Goal: Task Accomplishment & Management: Manage account settings

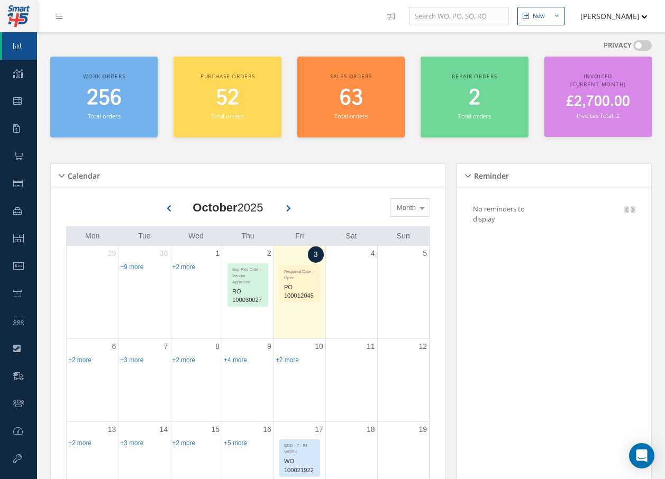
click at [57, 15] on icon at bounding box center [59, 16] width 6 height 7
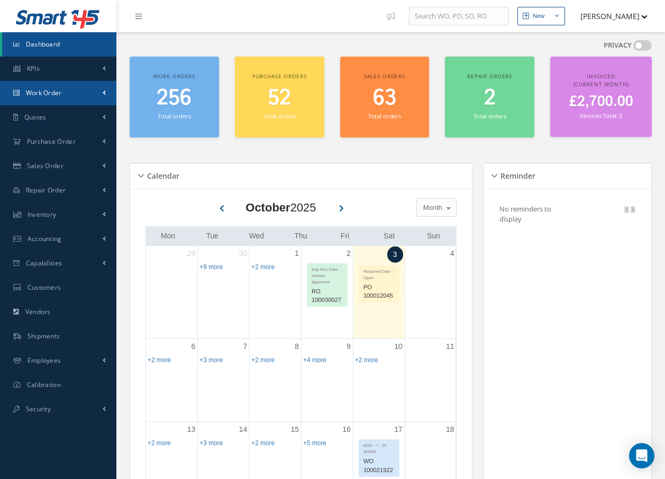
click at [41, 91] on span "Work Order" at bounding box center [44, 92] width 36 height 9
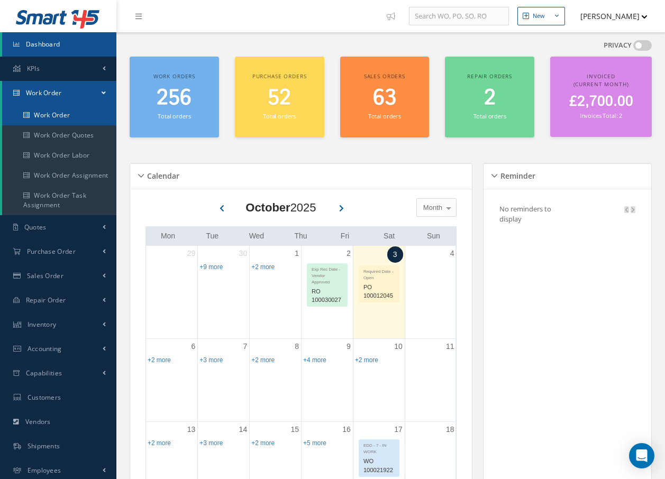
click at [47, 111] on link "Work Order" at bounding box center [59, 115] width 114 height 20
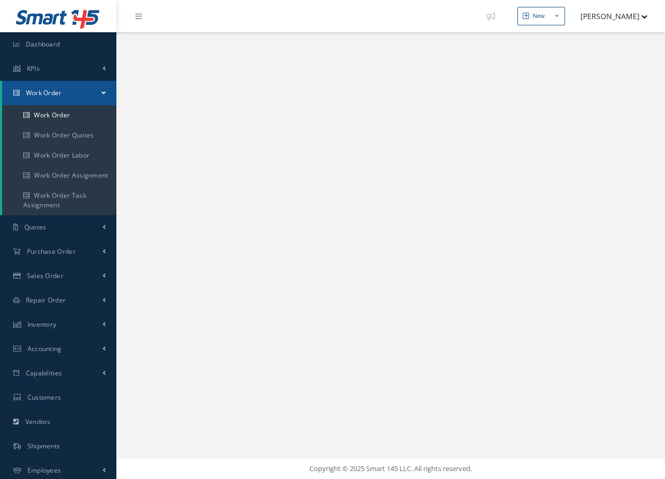
select select "25"
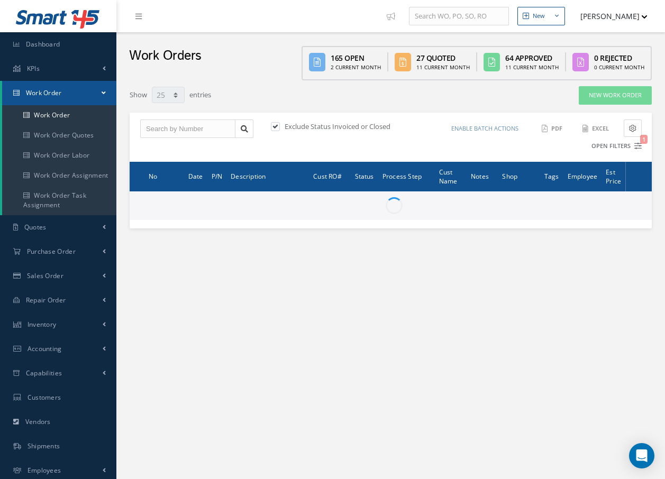
type input "All Work Request"
type input "All Work Performed"
type input "All Status"
type input "WO Part Status"
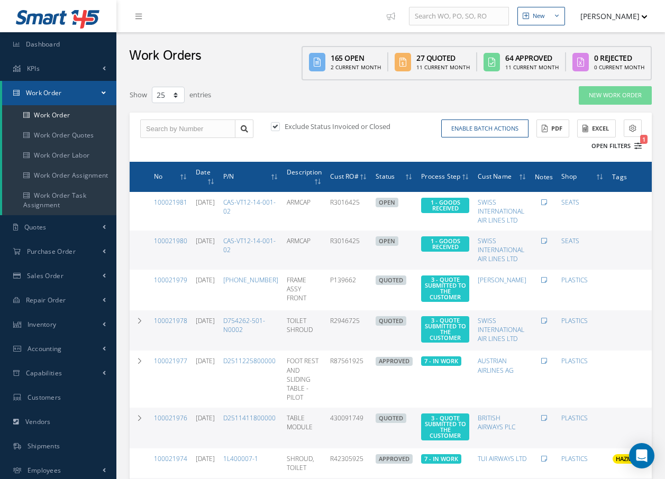
click at [639, 146] on icon "1" at bounding box center [637, 145] width 7 height 7
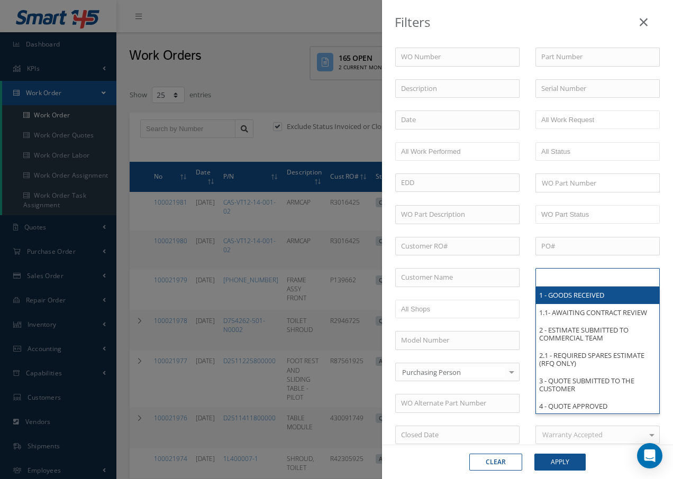
click at [575, 277] on input "text" at bounding box center [574, 277] width 67 height 13
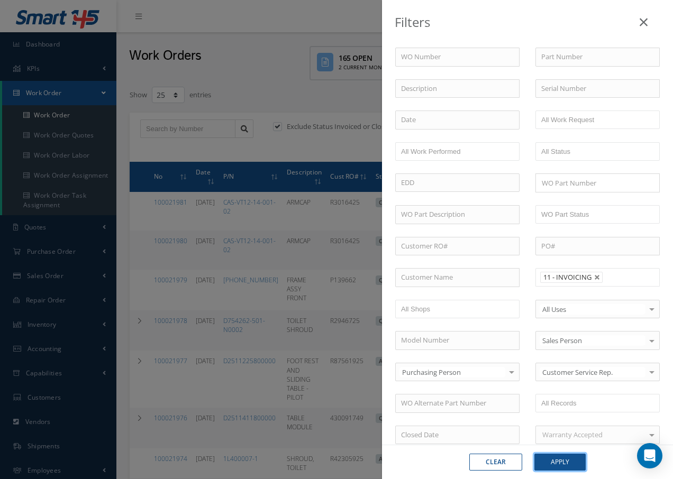
click at [552, 462] on button "Apply" at bounding box center [559, 462] width 51 height 17
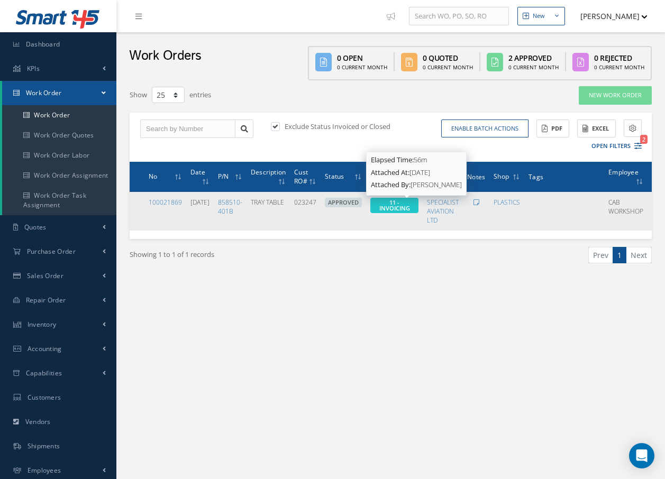
click at [410, 204] on span "11 - INVOICING" at bounding box center [394, 205] width 31 height 14
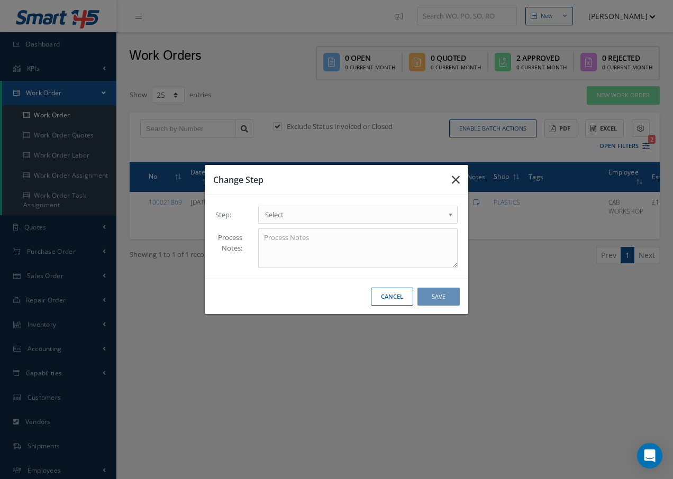
click at [453, 177] on icon "button" at bounding box center [456, 179] width 8 height 13
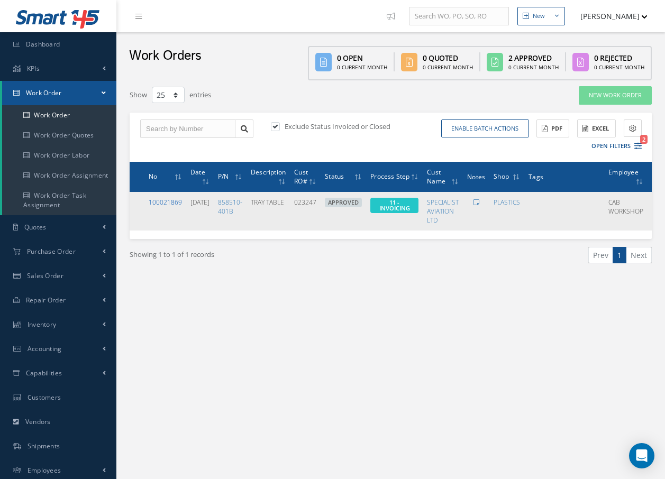
click at [160, 200] on link "100021869" at bounding box center [165, 202] width 33 height 9
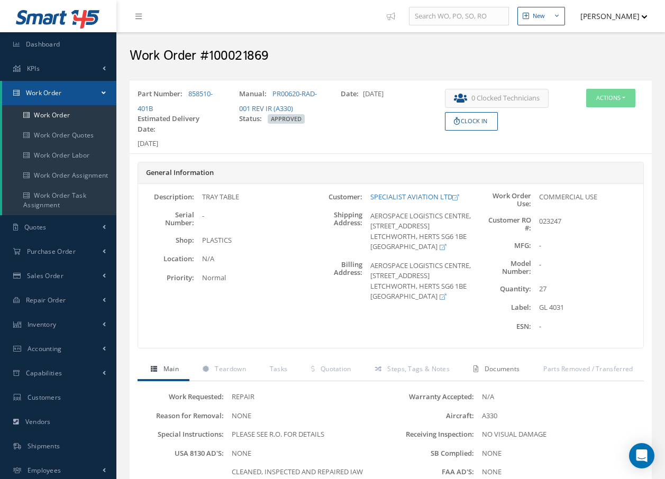
click at [492, 370] on span "Documents" at bounding box center [502, 368] width 35 height 9
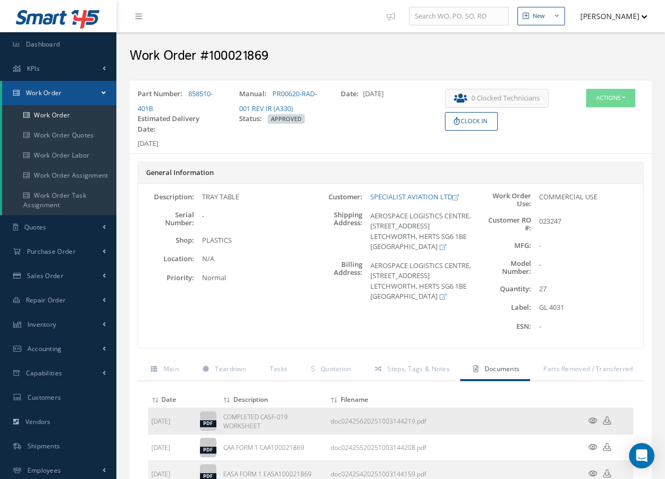
click at [591, 421] on icon at bounding box center [592, 421] width 9 height 8
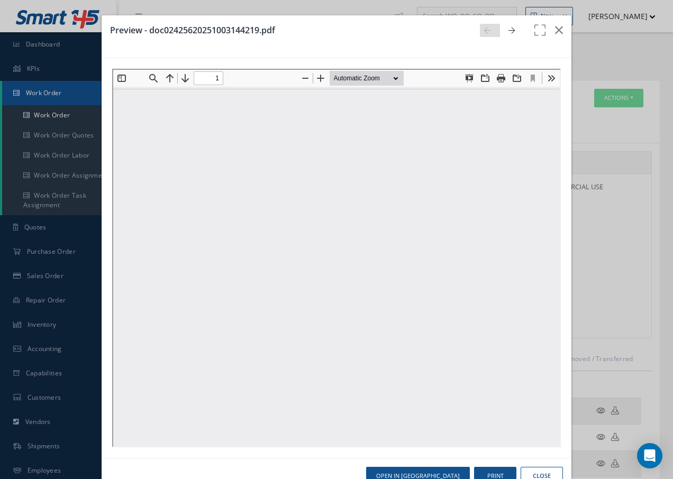
type input "0"
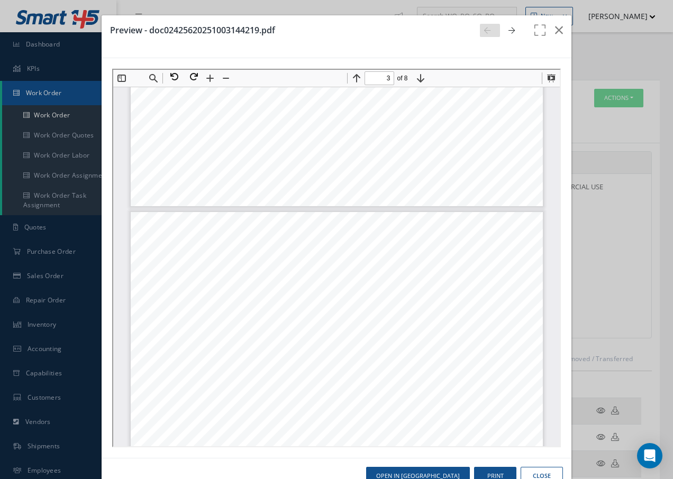
scroll to position [1063, 0]
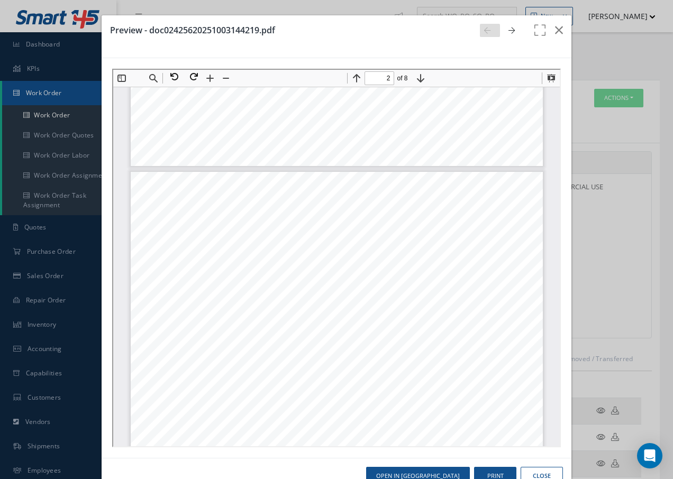
type input "1"
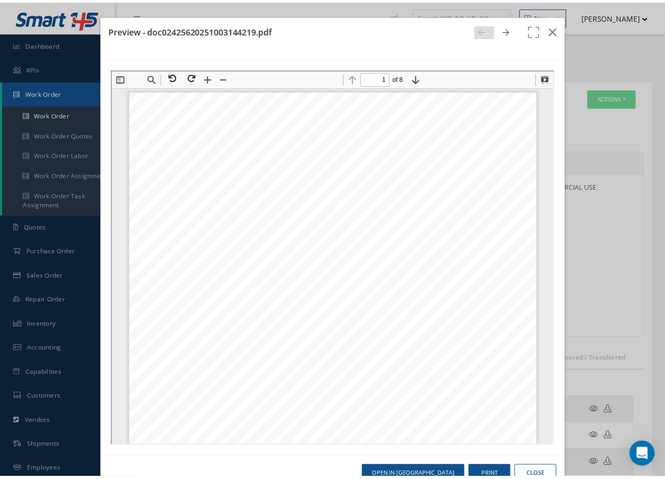
scroll to position [0, 0]
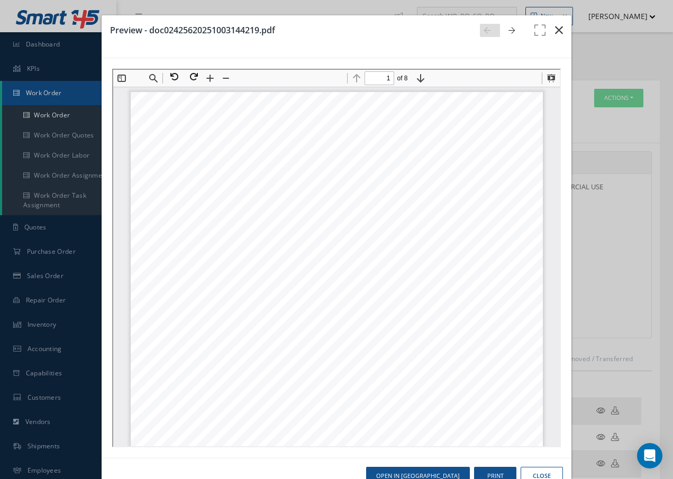
click at [555, 29] on icon "button" at bounding box center [559, 30] width 8 height 13
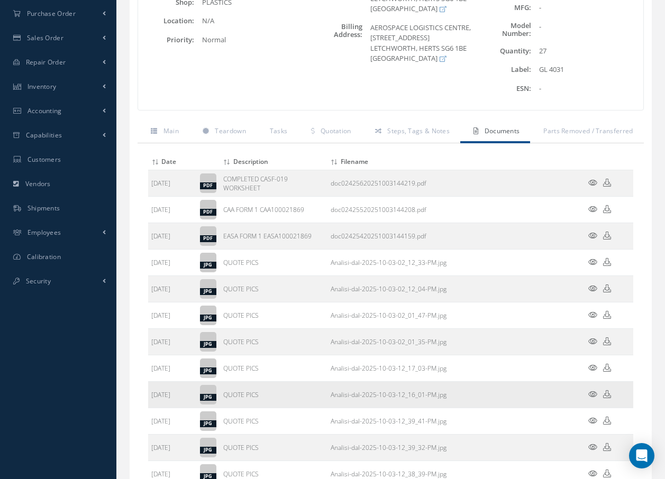
scroll to position [264, 0]
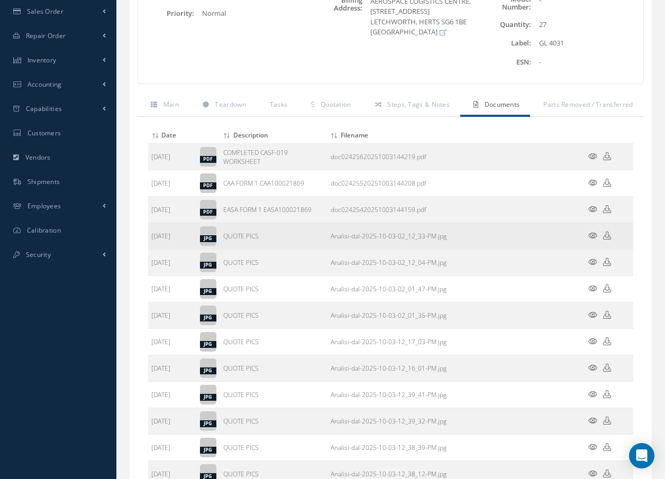
click at [591, 236] on icon at bounding box center [592, 236] width 9 height 8
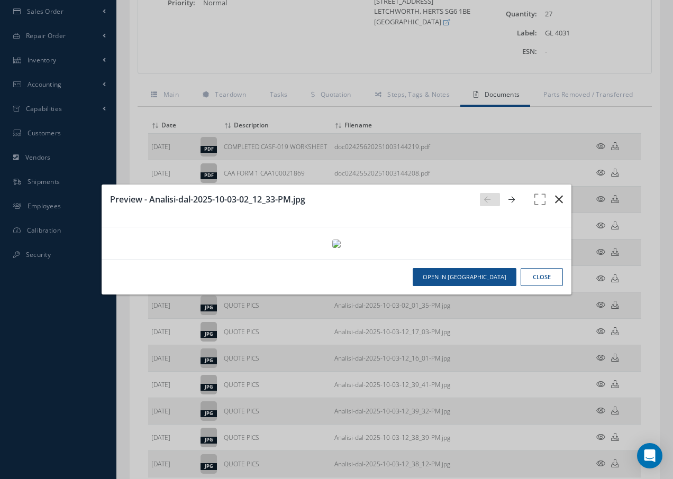
click at [558, 193] on icon "button" at bounding box center [559, 199] width 8 height 13
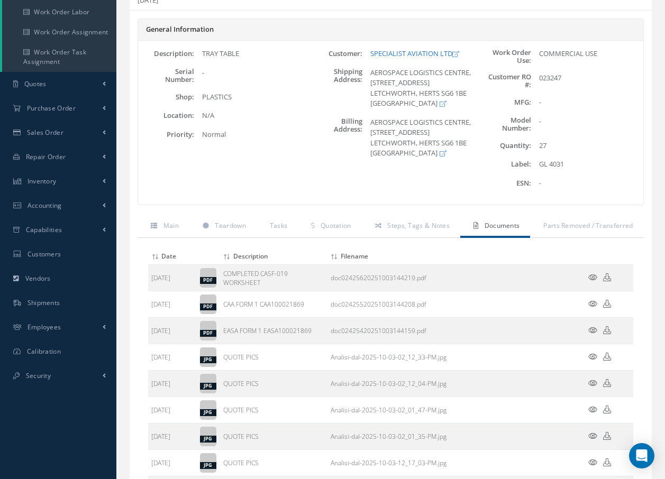
scroll to position [0, 0]
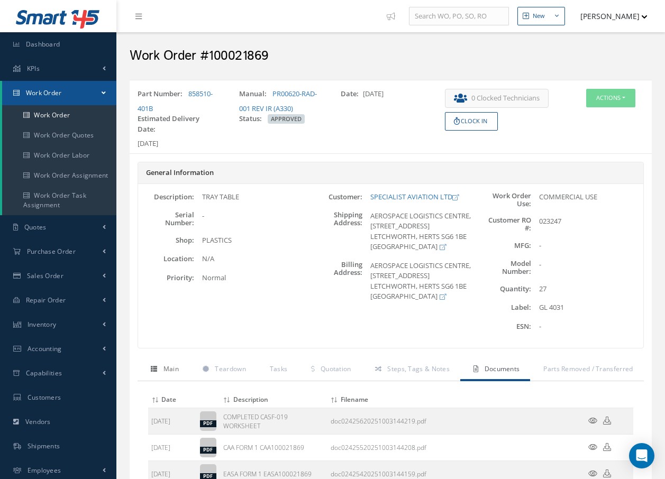
click at [171, 375] on link "Main" at bounding box center [164, 370] width 52 height 22
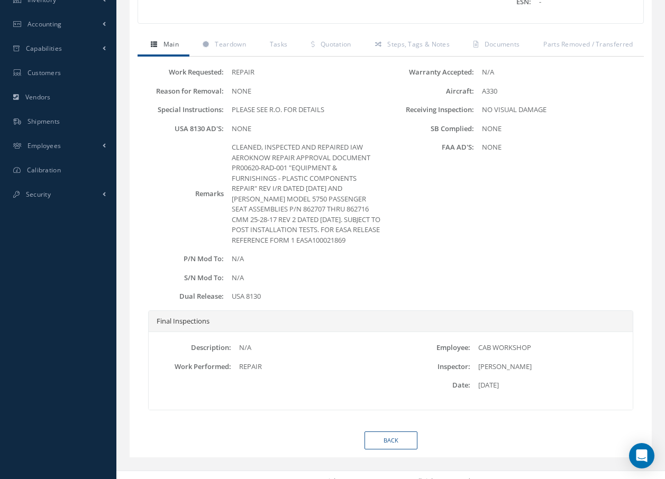
scroll to position [348, 0]
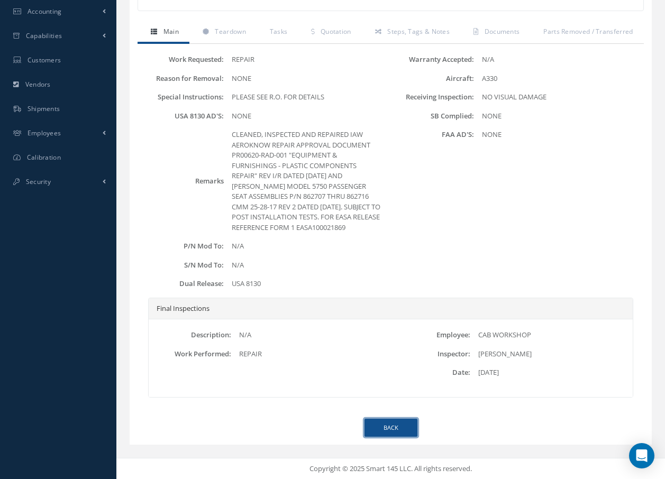
click at [404, 431] on link "Back" at bounding box center [390, 428] width 53 height 19
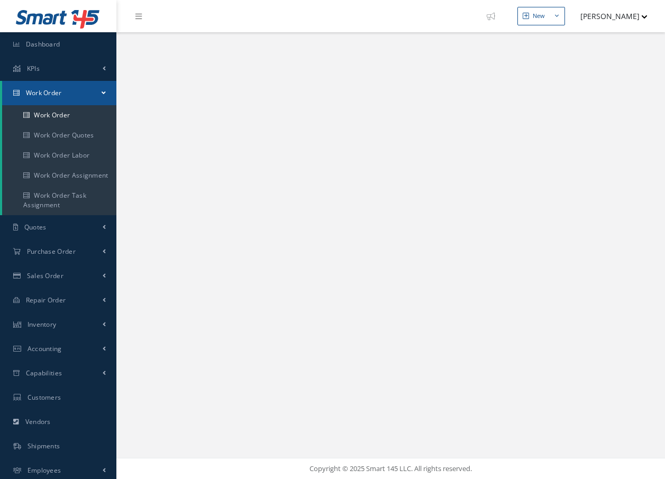
select select "25"
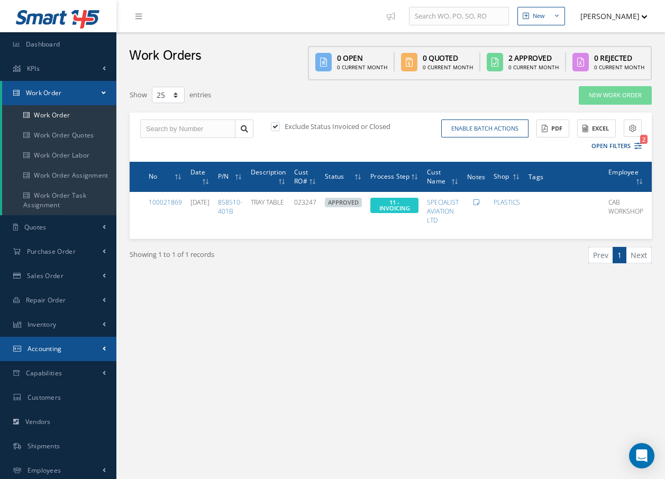
click at [47, 351] on span "Accounting" at bounding box center [45, 348] width 34 height 9
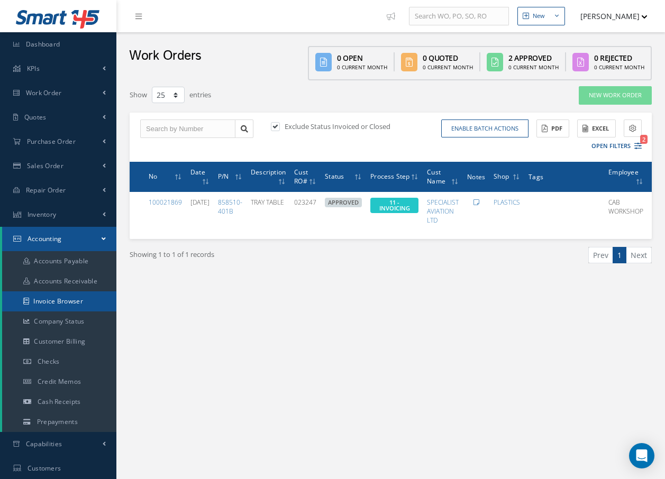
click at [62, 304] on link "Invoice Browser" at bounding box center [59, 301] width 114 height 20
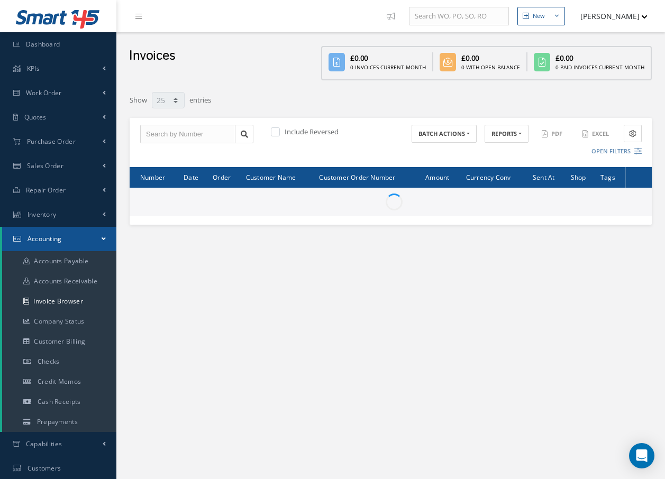
select select "25"
